Goal: Navigation & Orientation: Find specific page/section

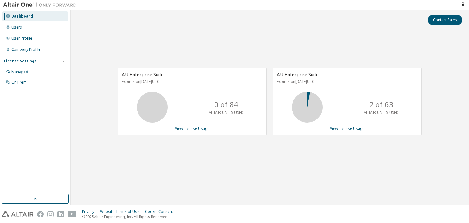
click at [291, 149] on div "AU Enterprise Suite Expires on [DATE] UTC 0 of 84 ALTAIR UNITS USED View Licens…" at bounding box center [270, 104] width 392 height 145
